Goal: Browse casually

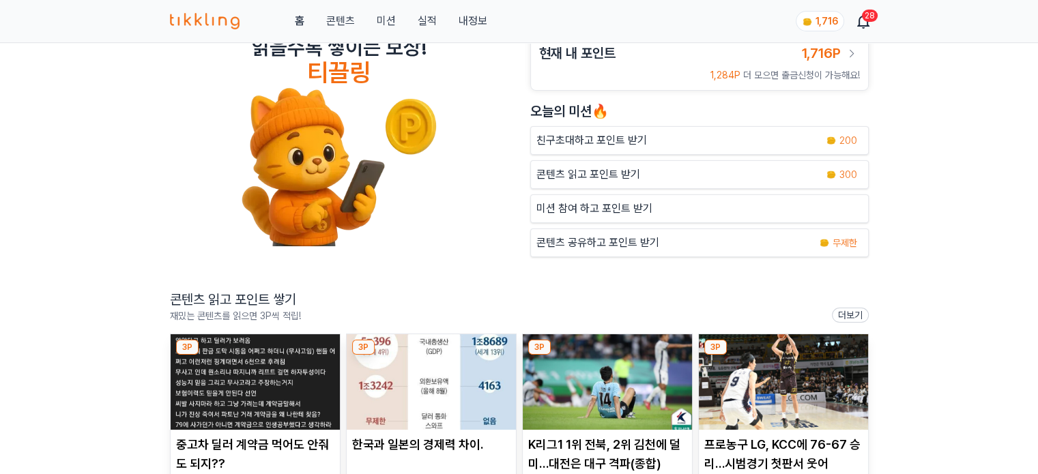
scroll to position [68, 0]
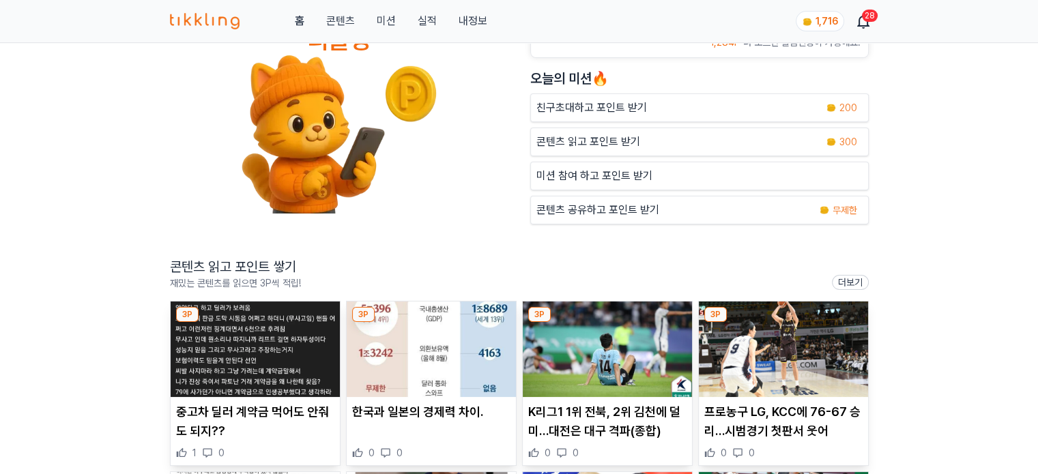
click at [230, 357] on img at bounding box center [255, 350] width 169 height 96
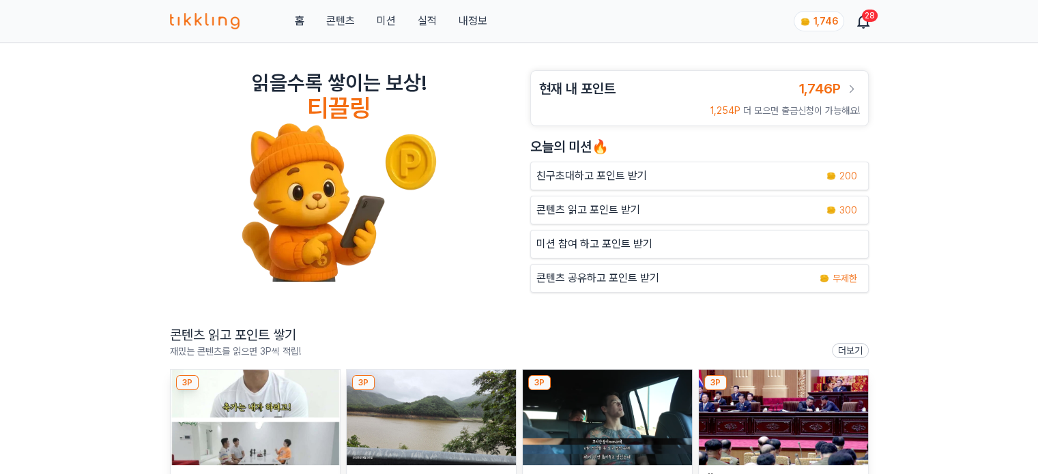
click at [349, 31] on div "홈 콘텐츠 미션 실적 내정보 1,746 28" at bounding box center [519, 21] width 699 height 42
click at [343, 25] on link "콘텐츠" at bounding box center [340, 21] width 29 height 16
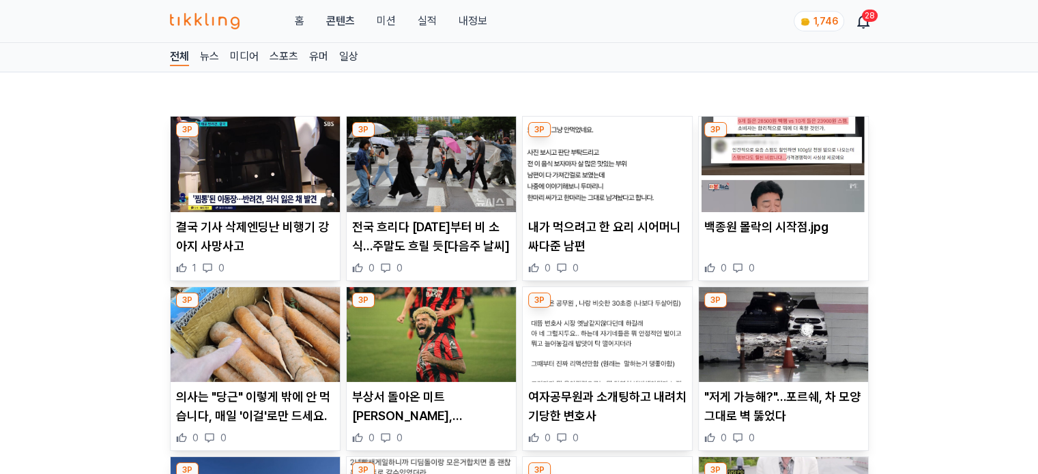
click at [285, 197] on img at bounding box center [255, 165] width 169 height 96
